Goal: Transaction & Acquisition: Subscribe to service/newsletter

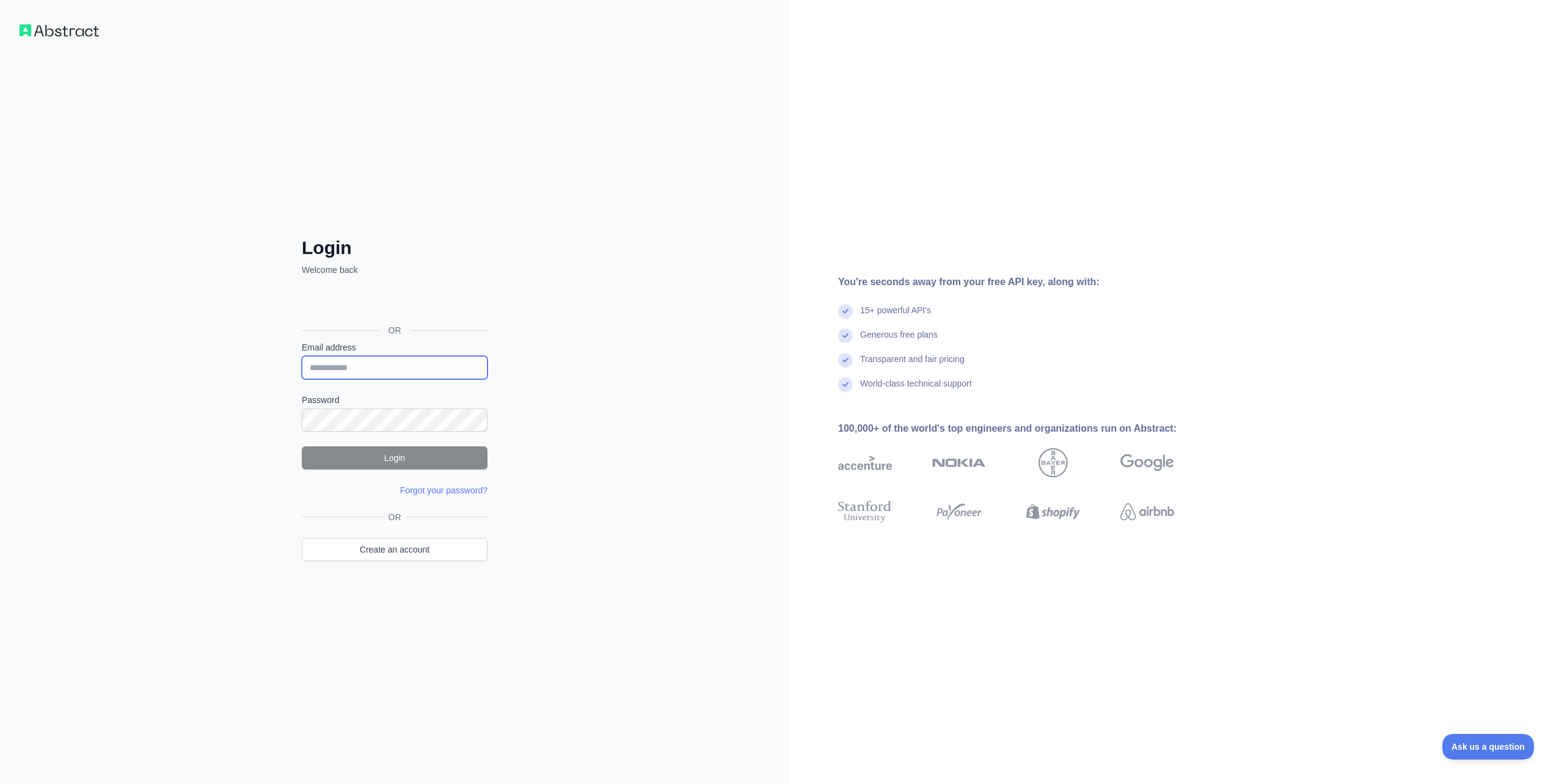
type input "**********"
click at [375, 462] on button "Login" at bounding box center [395, 458] width 186 height 23
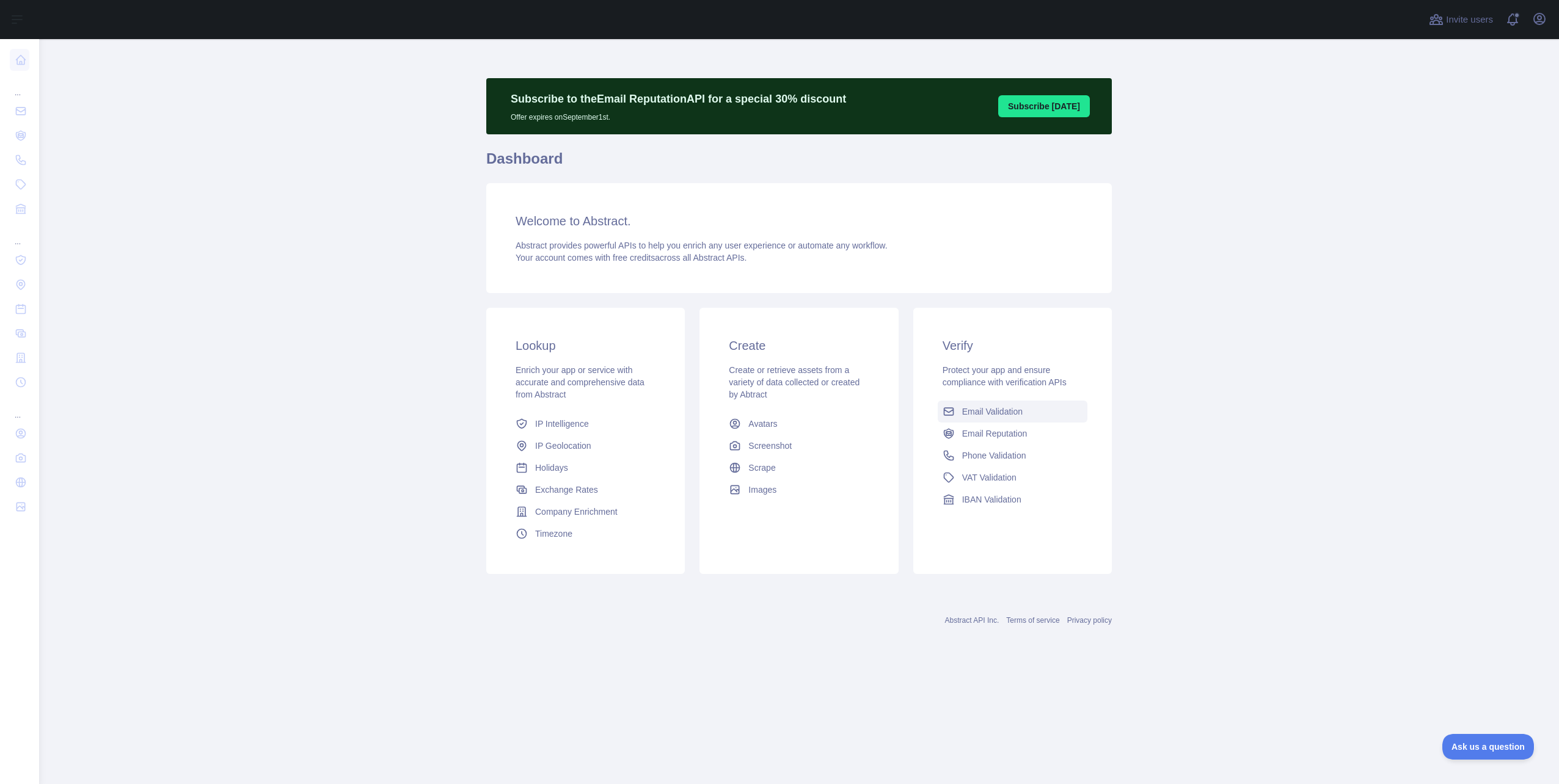
click at [980, 410] on span "Email Validation" at bounding box center [992, 412] width 60 height 12
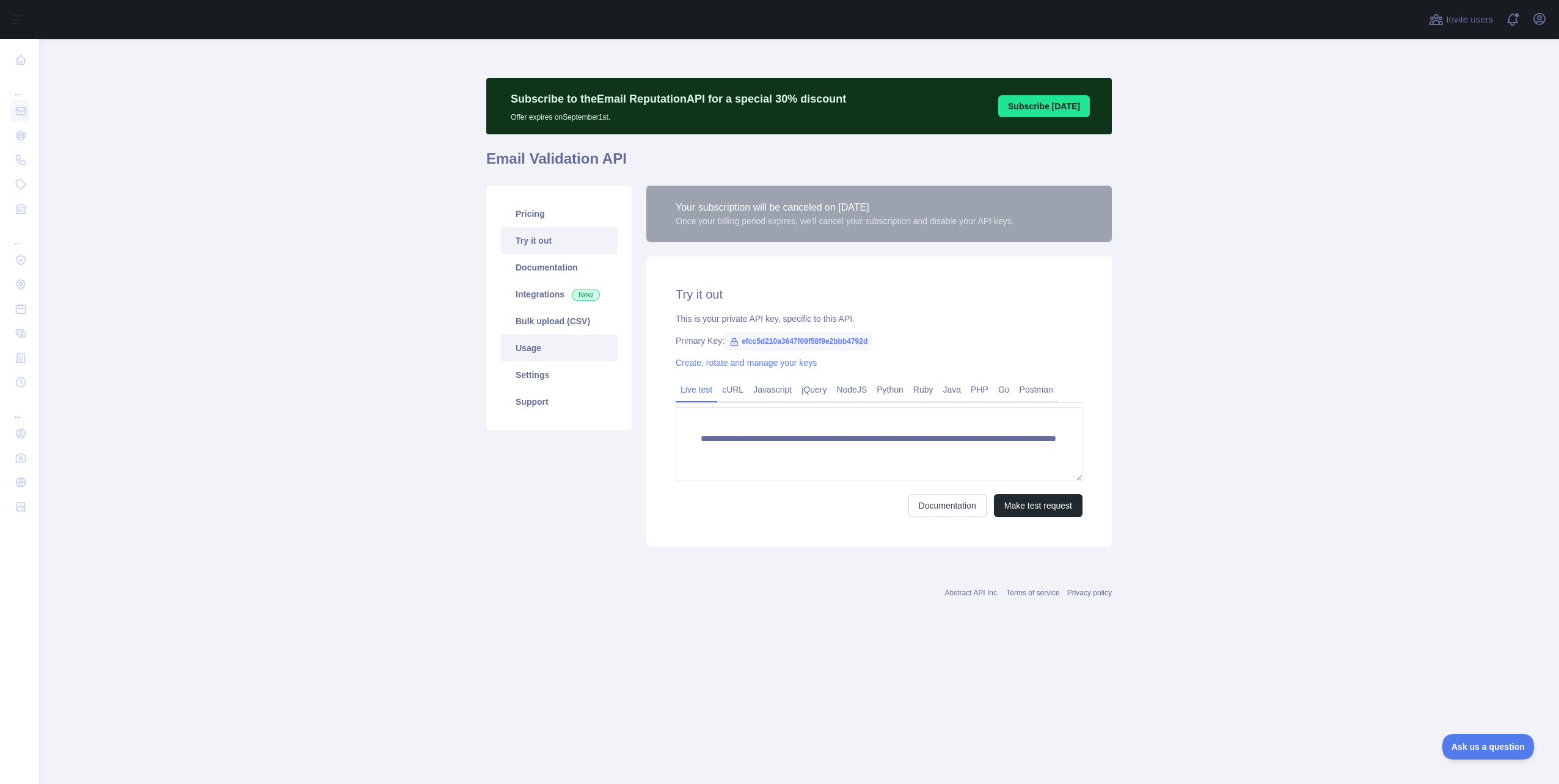
click at [527, 343] on link "Usage" at bounding box center [558, 348] width 116 height 27
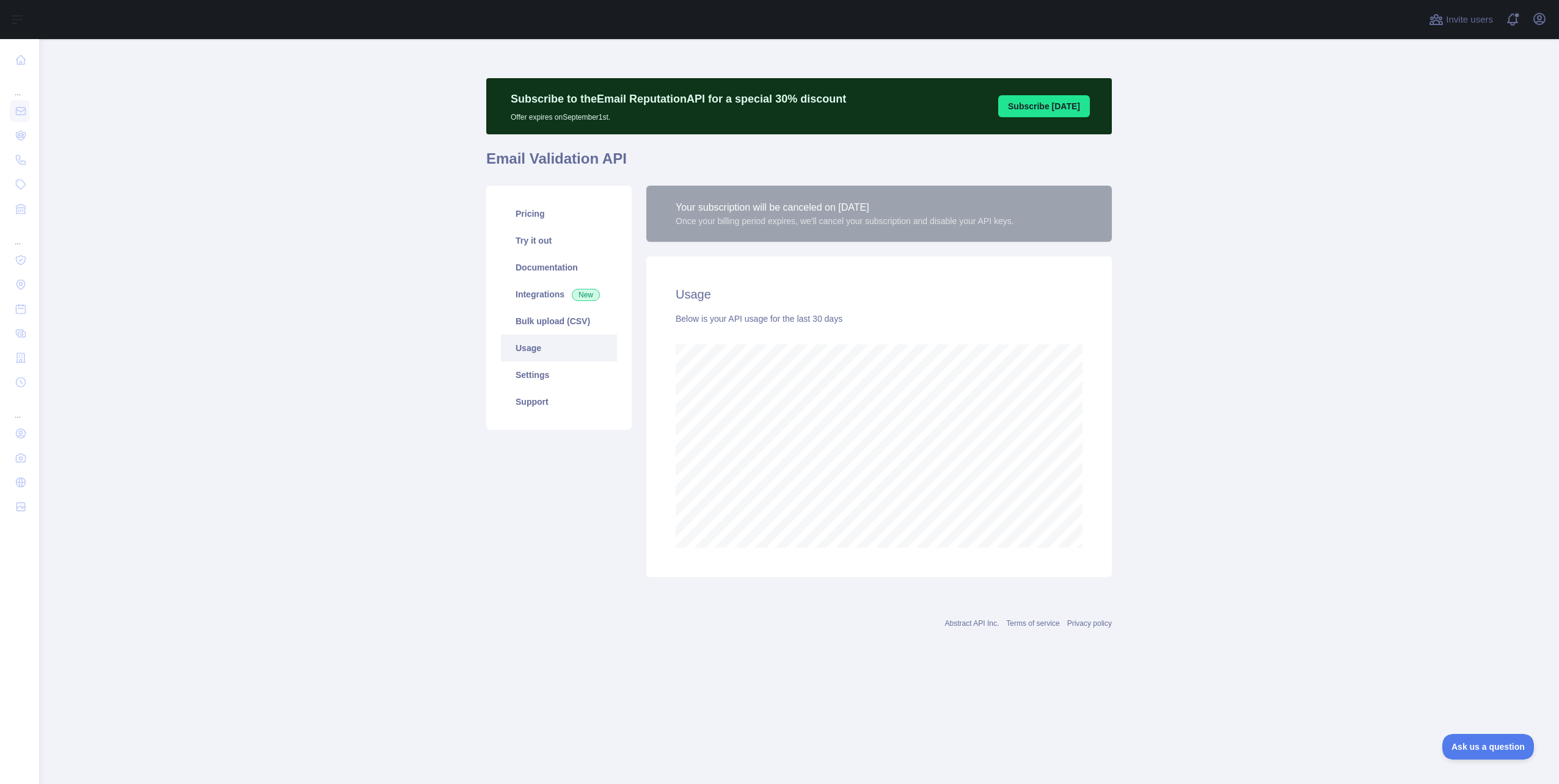
scroll to position [745, 1520]
click at [533, 218] on link "Pricing" at bounding box center [558, 213] width 116 height 27
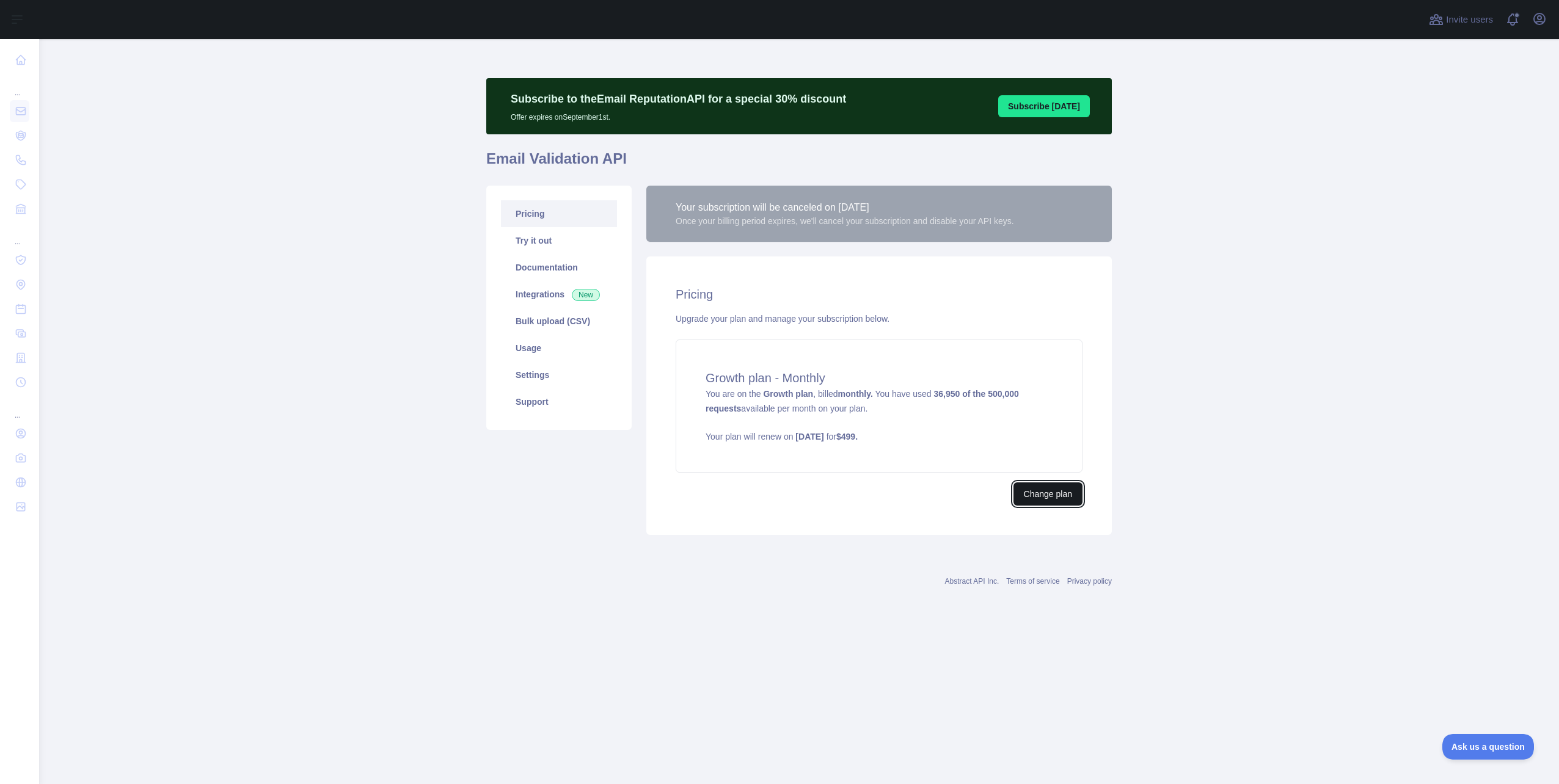
click at [1019, 502] on button "Change plan" at bounding box center [1048, 494] width 69 height 23
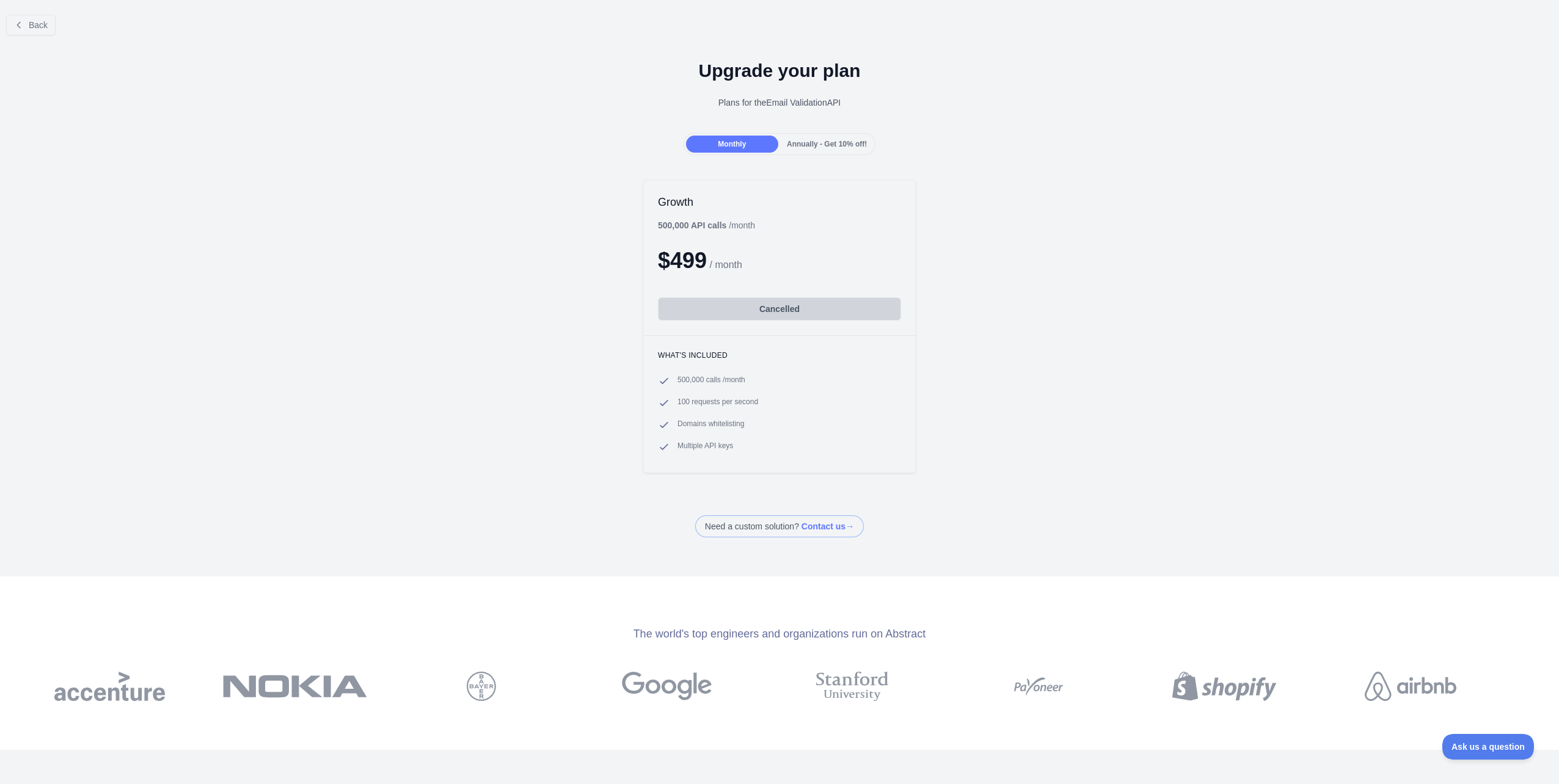
click at [804, 146] on span "Annually - Get 10% off!" at bounding box center [827, 144] width 80 height 9
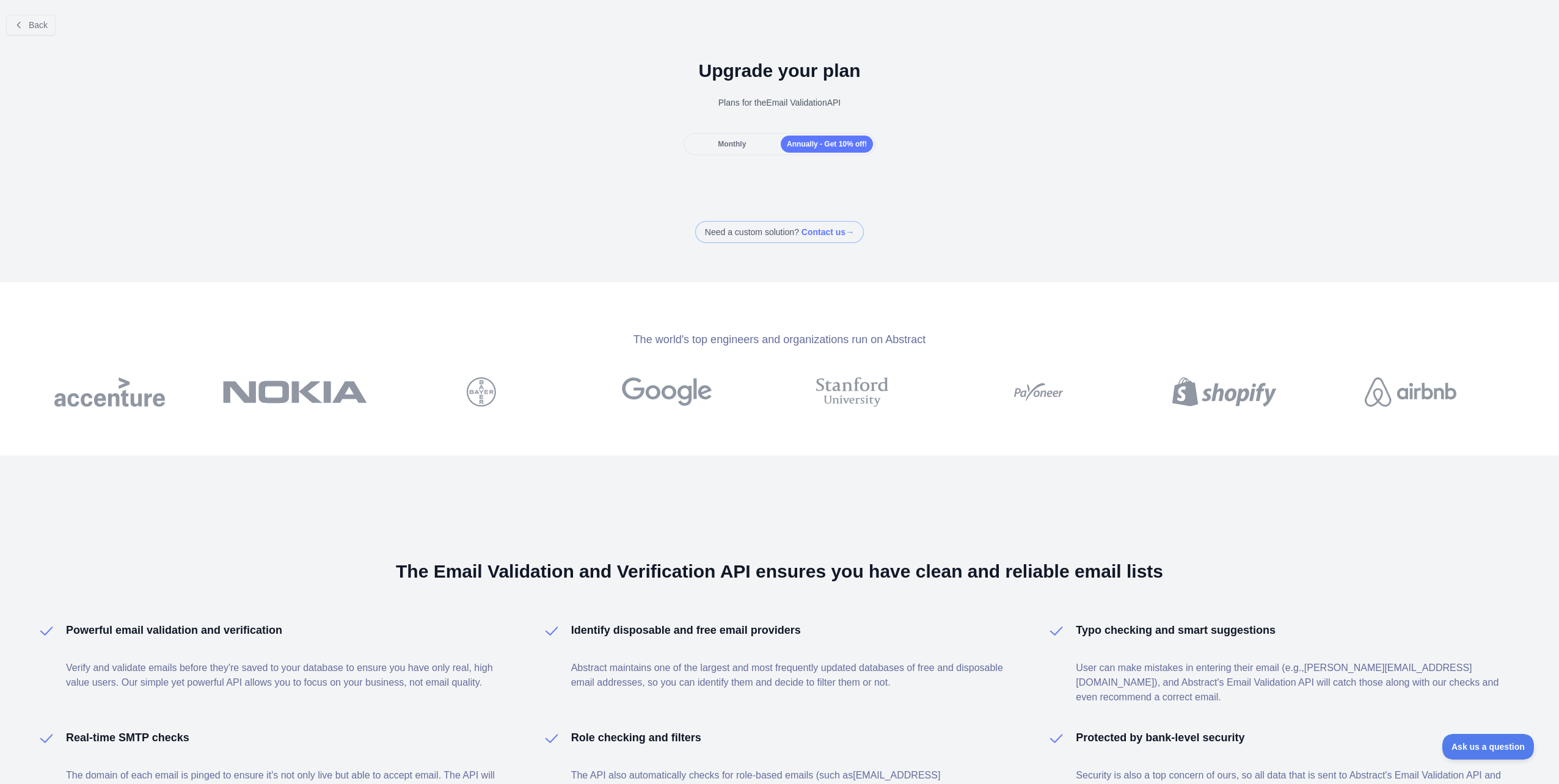
click at [746, 146] on div "Monthly" at bounding box center [732, 145] width 92 height 17
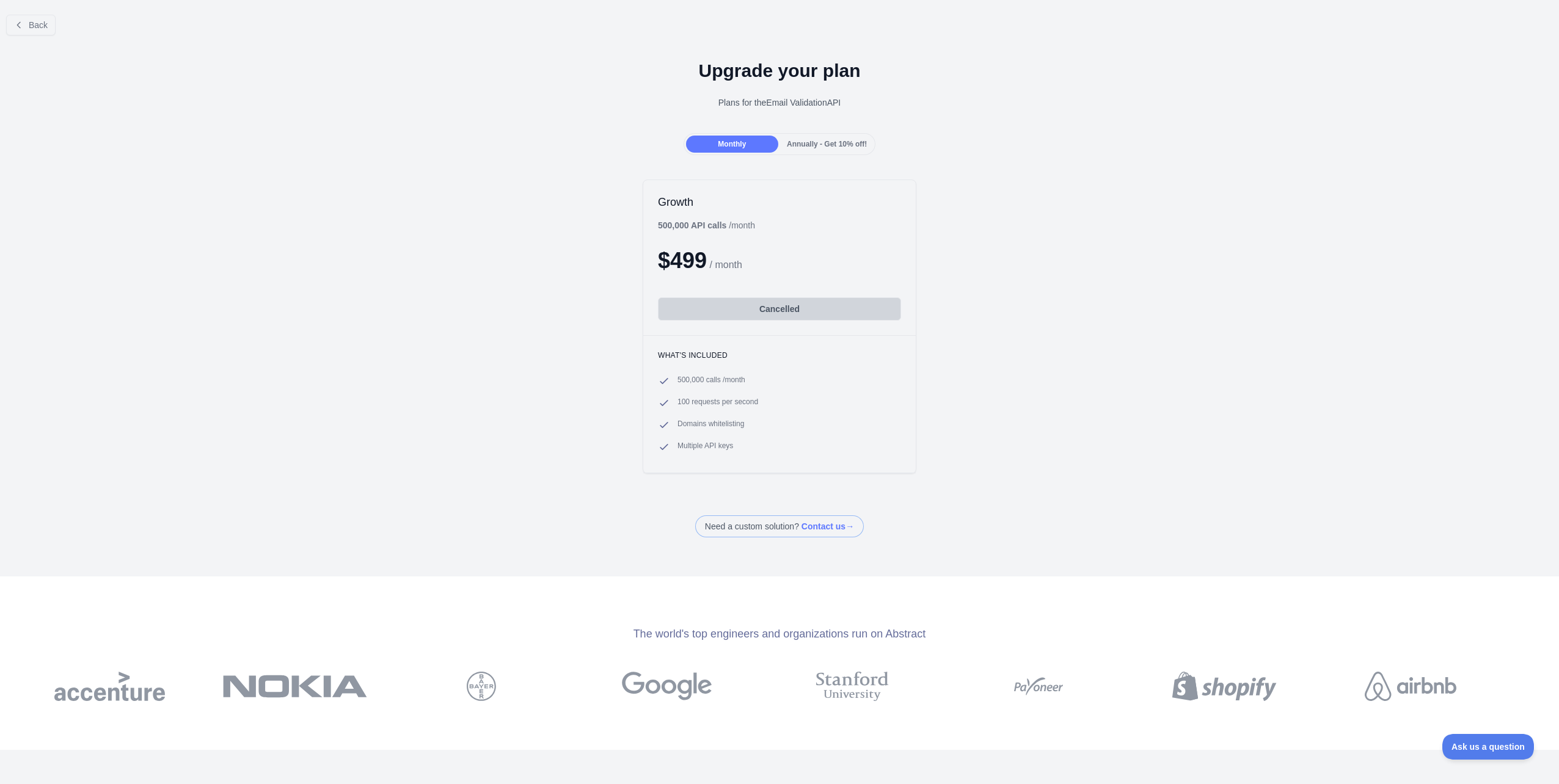
click at [823, 146] on span "Annually - Get 10% off!" at bounding box center [827, 144] width 80 height 9
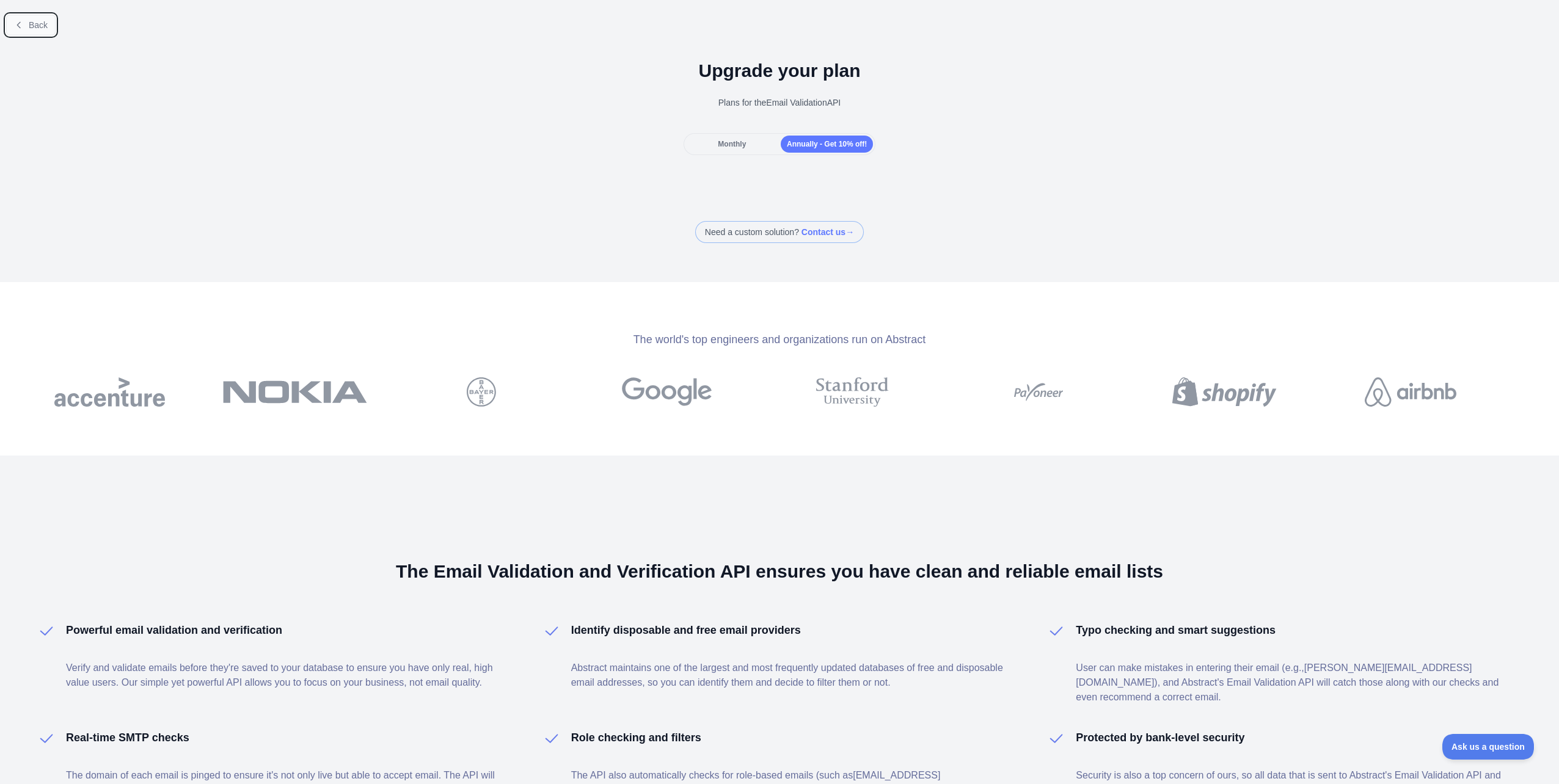
click at [37, 28] on span "Back" at bounding box center [38, 25] width 19 height 10
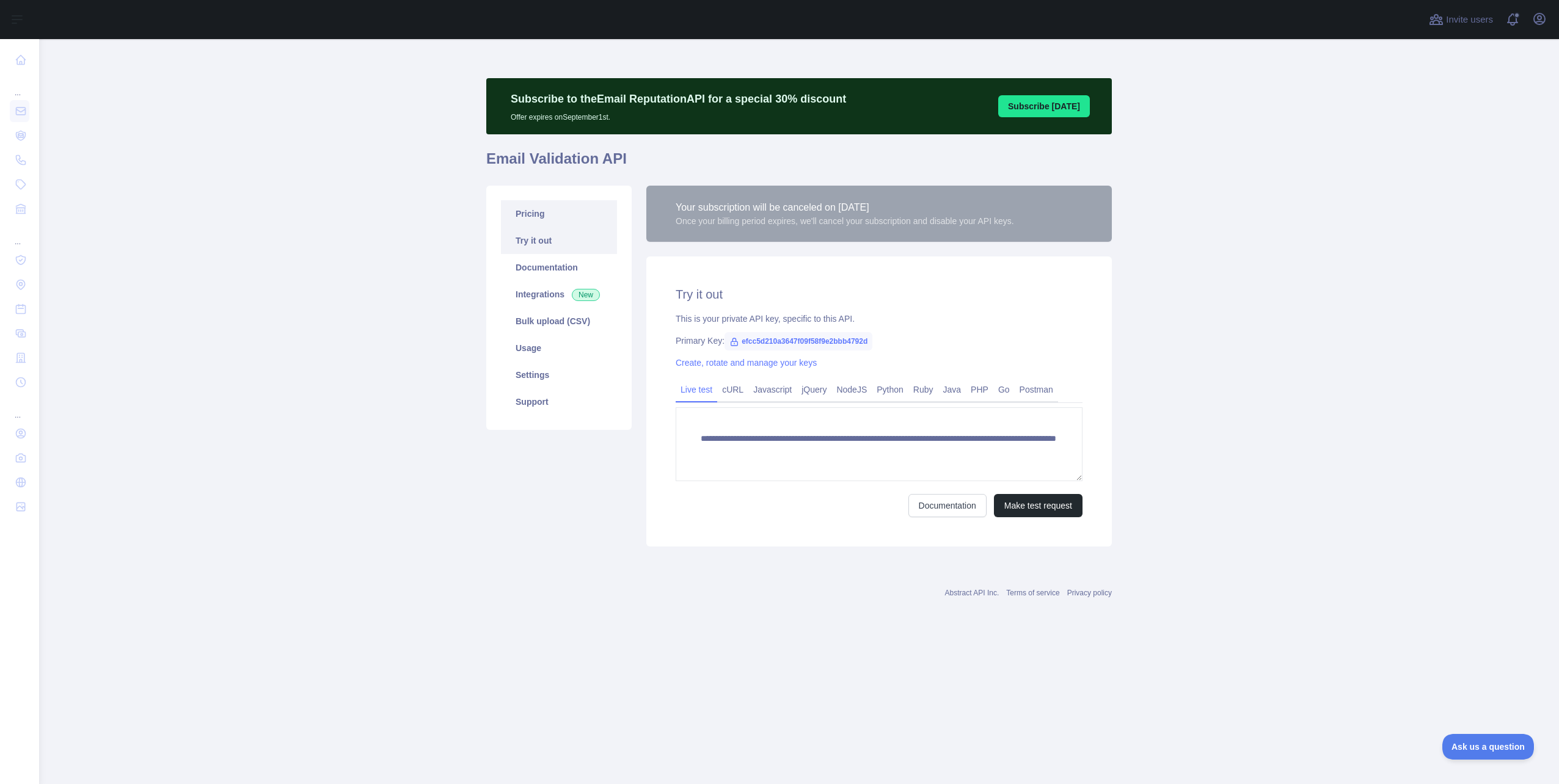
click at [535, 222] on link "Pricing" at bounding box center [558, 213] width 116 height 27
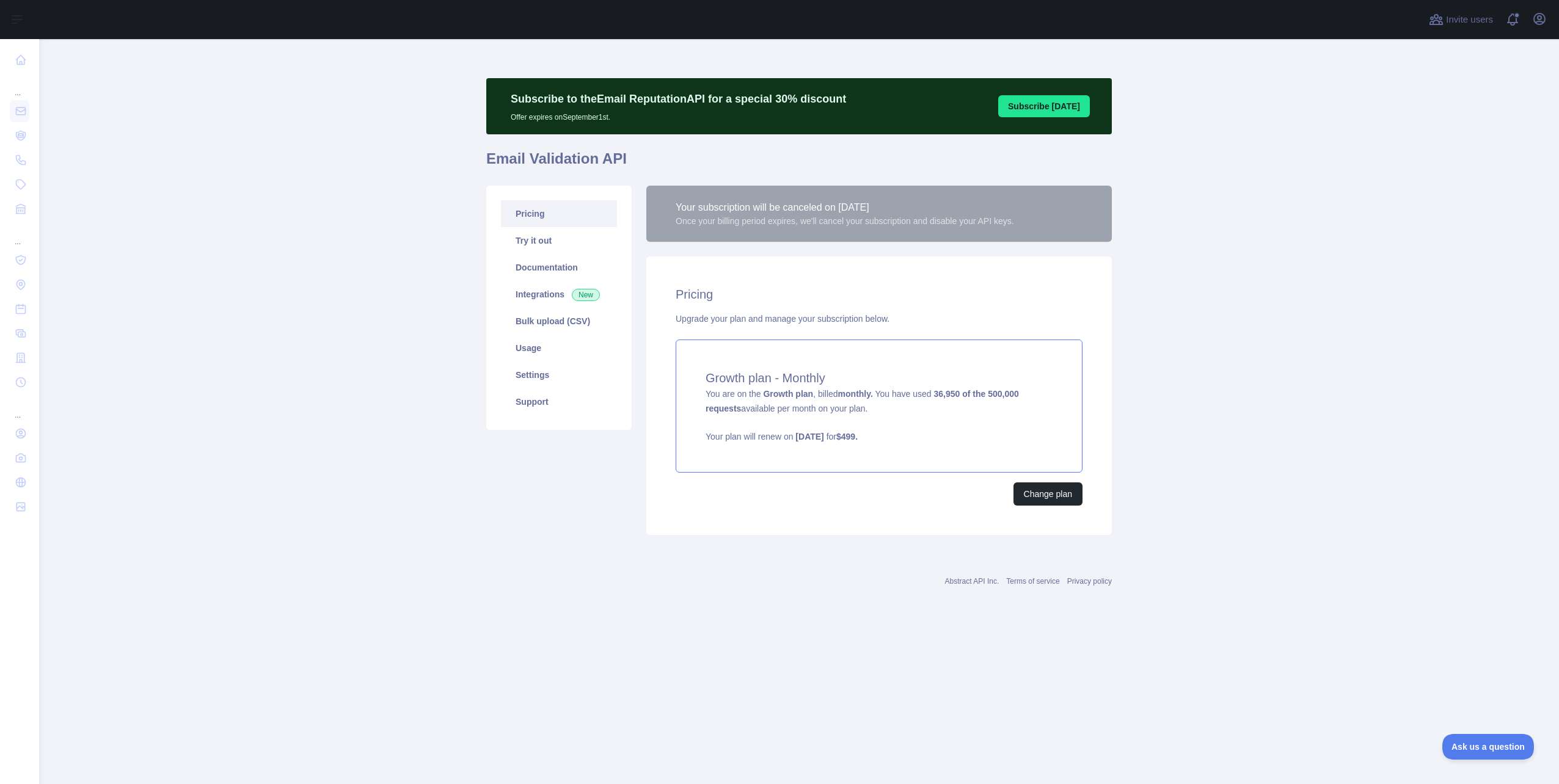
click at [972, 424] on div "Growth plan - Monthly You are on the Growth plan , billed monthly. You have use…" at bounding box center [878, 406] width 407 height 133
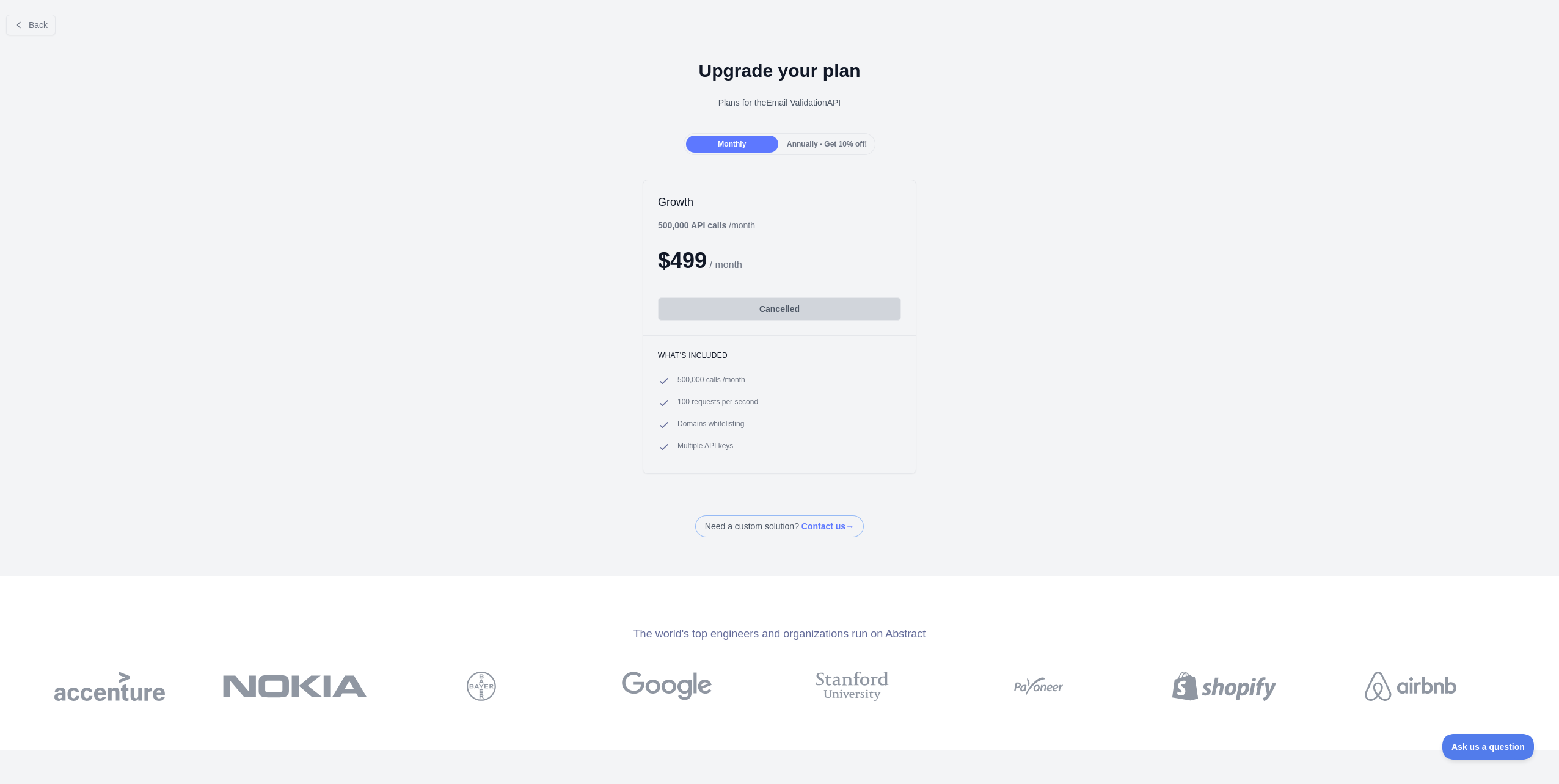
click at [802, 143] on span "Annually - Get 10% off!" at bounding box center [827, 144] width 80 height 9
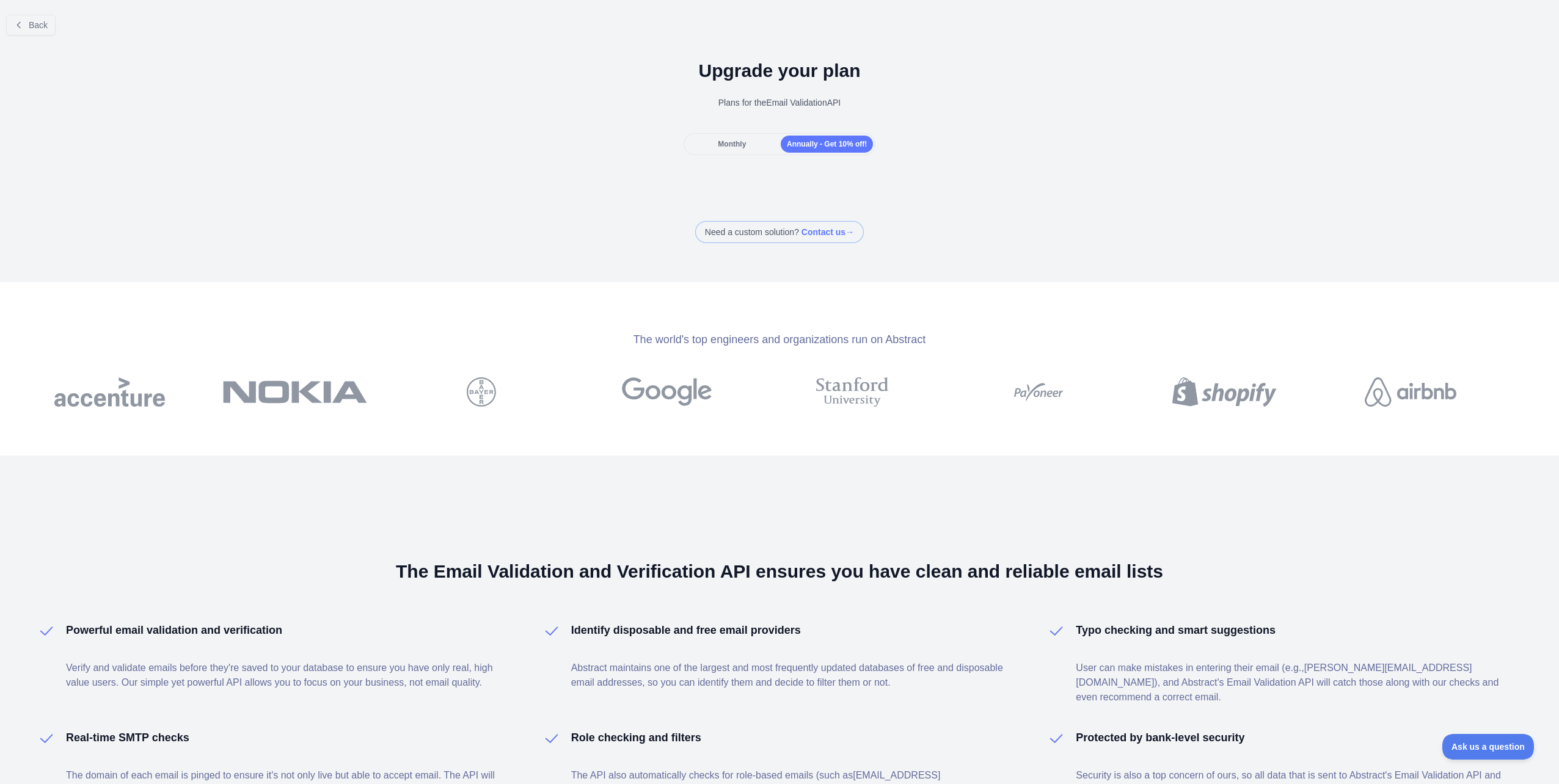
click at [737, 144] on span "Monthly" at bounding box center [731, 144] width 28 height 9
